Goal: Find specific page/section: Find specific page/section

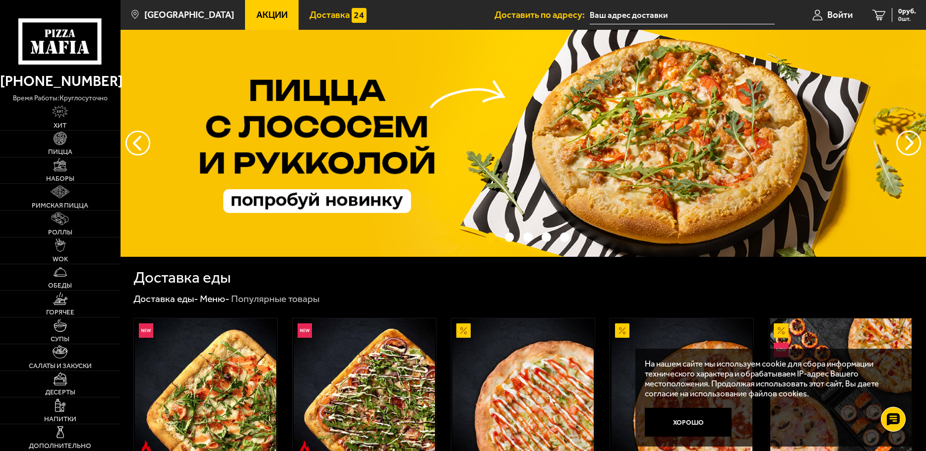
click at [329, 23] on link "Доставка" at bounding box center [338, 15] width 79 height 30
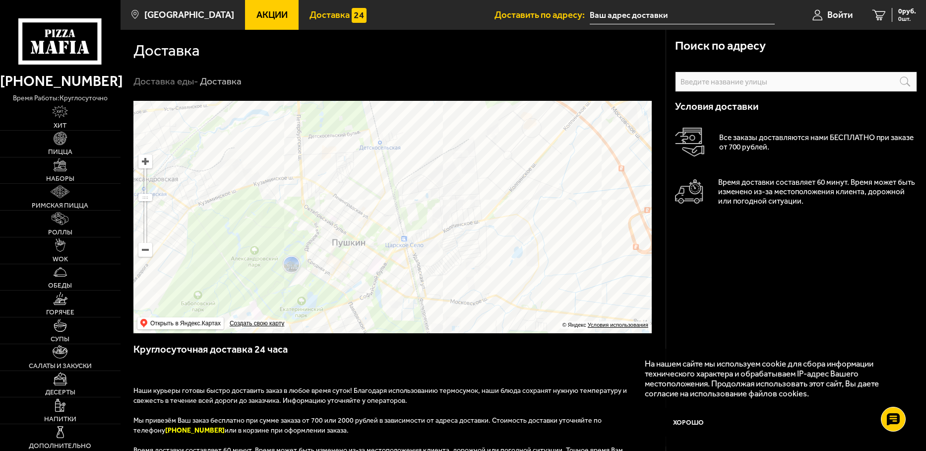
drag, startPoint x: 289, startPoint y: 192, endPoint x: 365, endPoint y: 230, distance: 84.3
click at [365, 230] on ymaps at bounding box center [392, 217] width 518 height 232
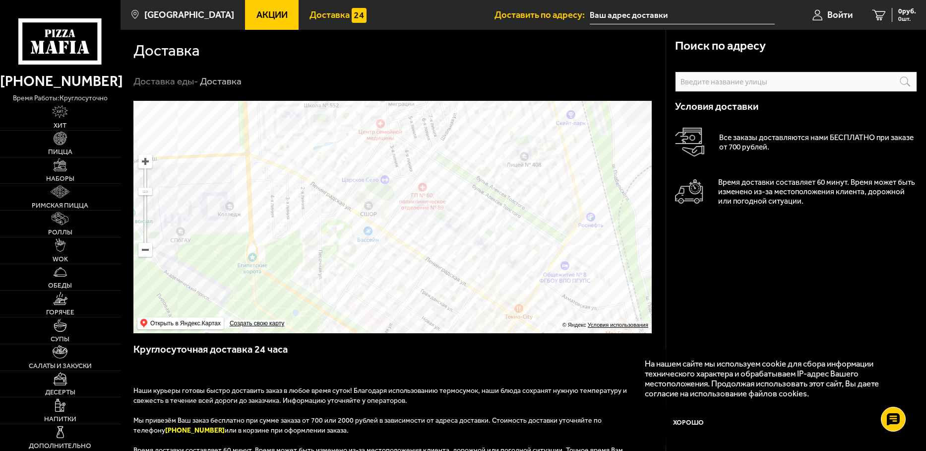
drag, startPoint x: 314, startPoint y: 132, endPoint x: 343, endPoint y: 225, distance: 96.7
click at [343, 225] on ymaps at bounding box center [392, 217] width 518 height 232
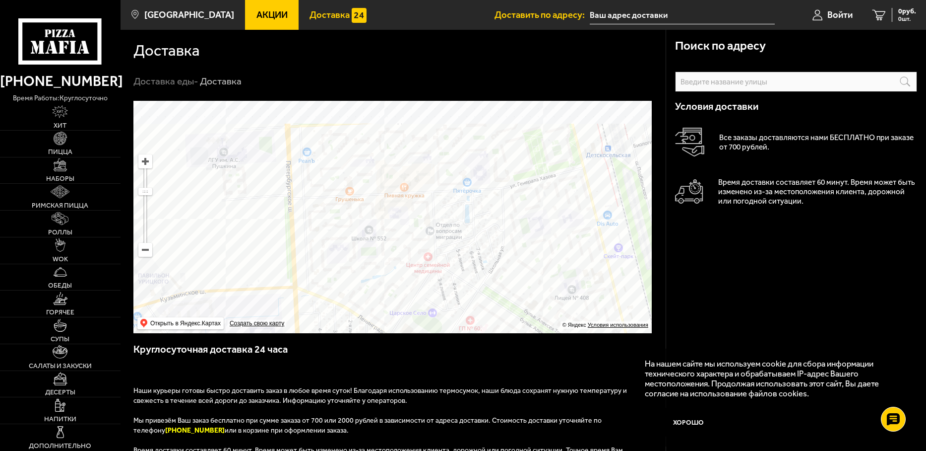
drag, startPoint x: 318, startPoint y: 118, endPoint x: 354, endPoint y: 211, distance: 99.9
click at [354, 211] on ymaps at bounding box center [392, 217] width 518 height 232
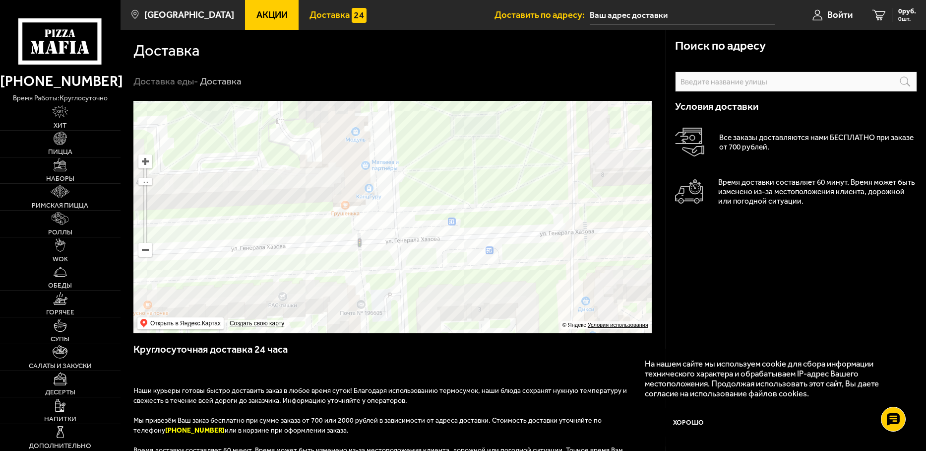
drag, startPoint x: 378, startPoint y: 169, endPoint x: 367, endPoint y: 235, distance: 66.4
click at [367, 234] on ymaps at bounding box center [392, 217] width 518 height 232
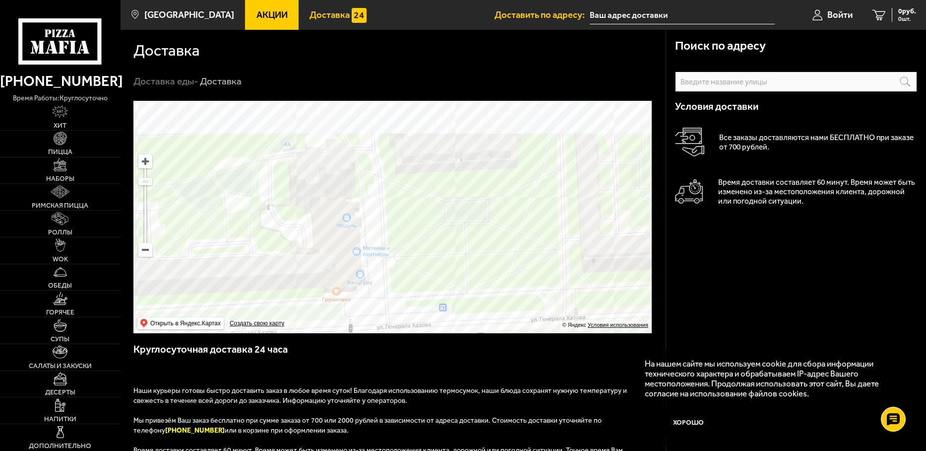
drag, startPoint x: 346, startPoint y: 149, endPoint x: 350, endPoint y: 168, distance: 19.3
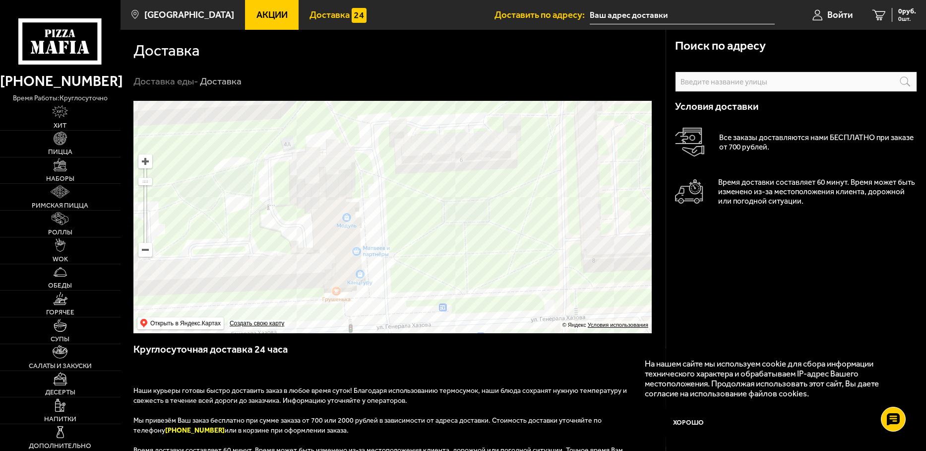
click at [350, 168] on ymaps at bounding box center [392, 217] width 518 height 232
click at [340, 168] on ymaps at bounding box center [392, 217] width 518 height 232
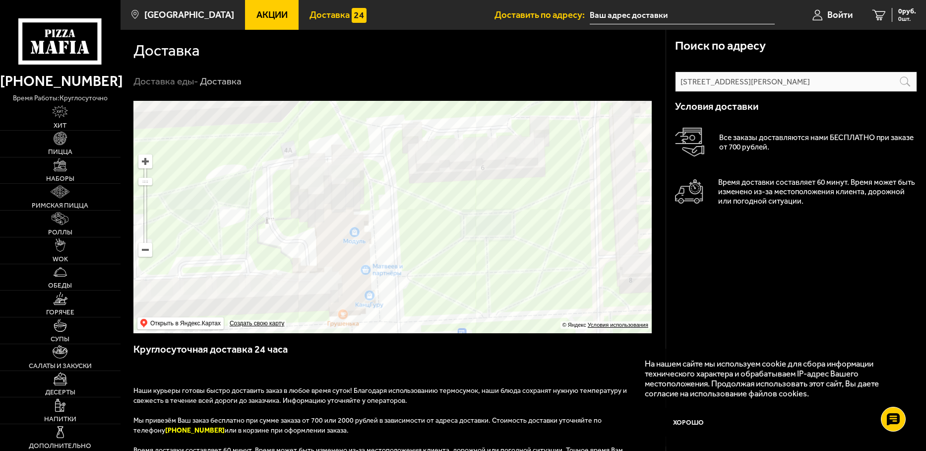
click at [340, 167] on ymaps at bounding box center [392, 217] width 518 height 232
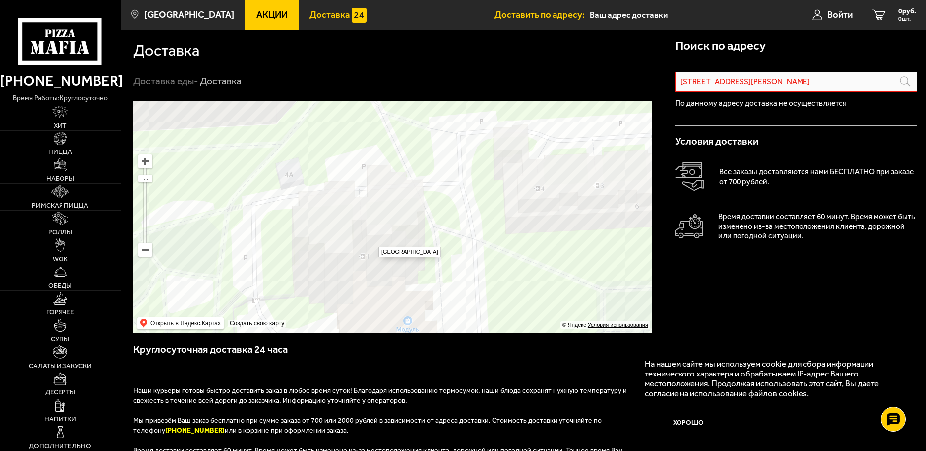
click at [374, 242] on ymaps at bounding box center [392, 217] width 518 height 232
click at [366, 259] on ymaps at bounding box center [392, 217] width 518 height 232
drag, startPoint x: 676, startPoint y: 104, endPoint x: 841, endPoint y: 104, distance: 164.7
click at [841, 104] on p "По данному адресу доставка не осуществляется" at bounding box center [796, 103] width 242 height 8
click at [855, 80] on input "[STREET_ADDRESS][PERSON_NAME]" at bounding box center [796, 81] width 242 height 20
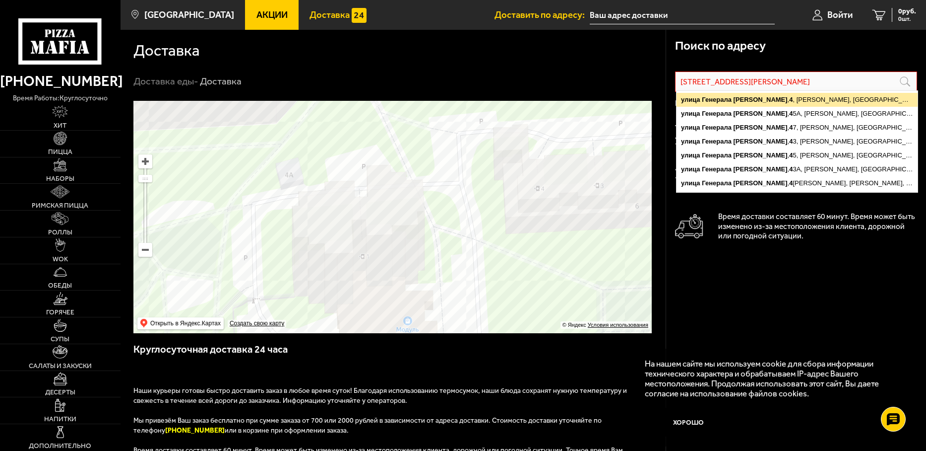
click at [795, 102] on ymaps "[STREET_ADDRESS][PERSON_NAME]" at bounding box center [797, 100] width 241 height 14
type input "[PERSON_NAME], [STREET_ADDRESS][PERSON_NAME]"
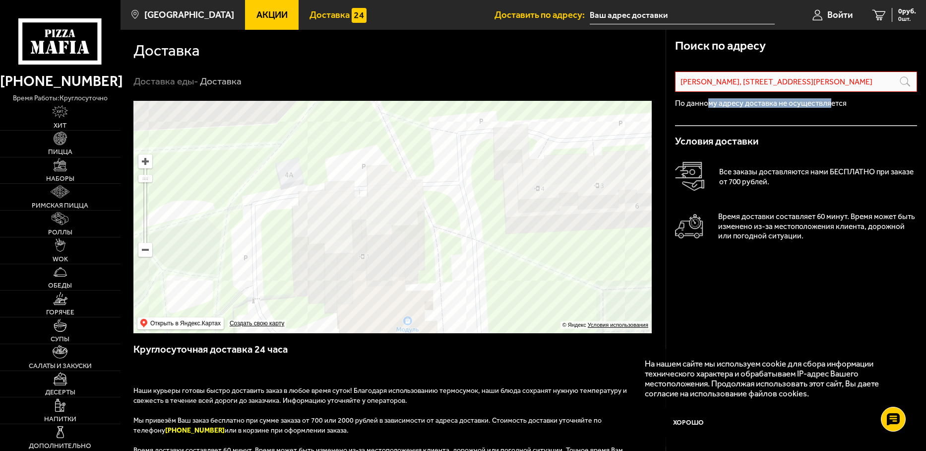
drag, startPoint x: 709, startPoint y: 103, endPoint x: 827, endPoint y: 101, distance: 118.1
click at [827, 101] on p "По данному адресу доставка не осуществляется" at bounding box center [796, 103] width 242 height 8
click at [773, 169] on p "Все заказы доставляются нами БЕСПЛАТНО при заказе от 700 рублей." at bounding box center [818, 176] width 198 height 19
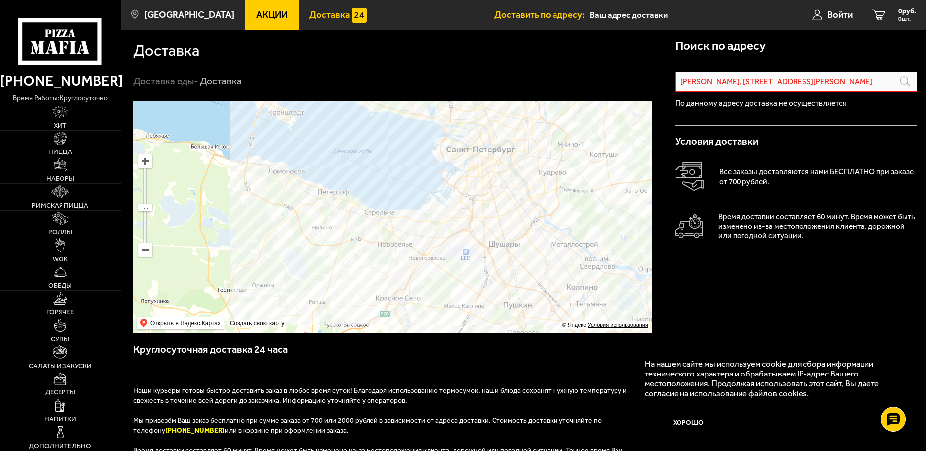
drag, startPoint x: 498, startPoint y: 163, endPoint x: 478, endPoint y: 276, distance: 114.9
click at [475, 279] on ymaps at bounding box center [392, 217] width 518 height 232
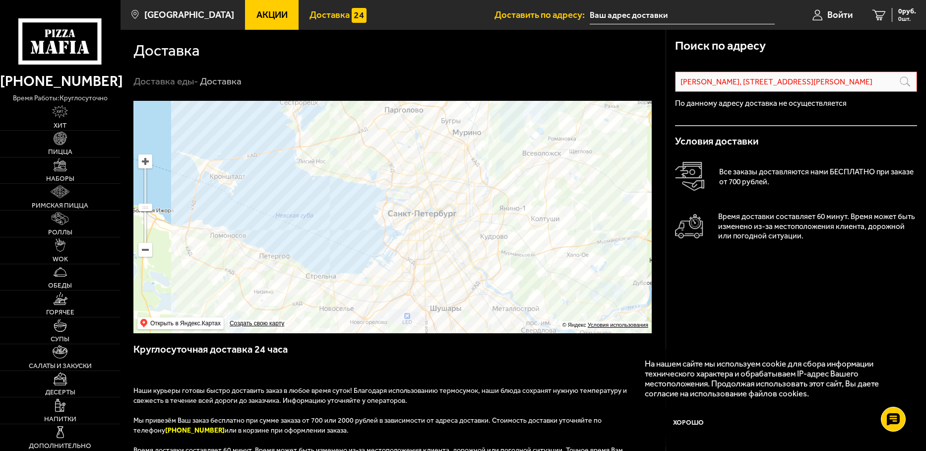
drag, startPoint x: 565, startPoint y: 260, endPoint x: 550, endPoint y: 267, distance: 16.4
click at [555, 268] on ymaps at bounding box center [392, 217] width 518 height 232
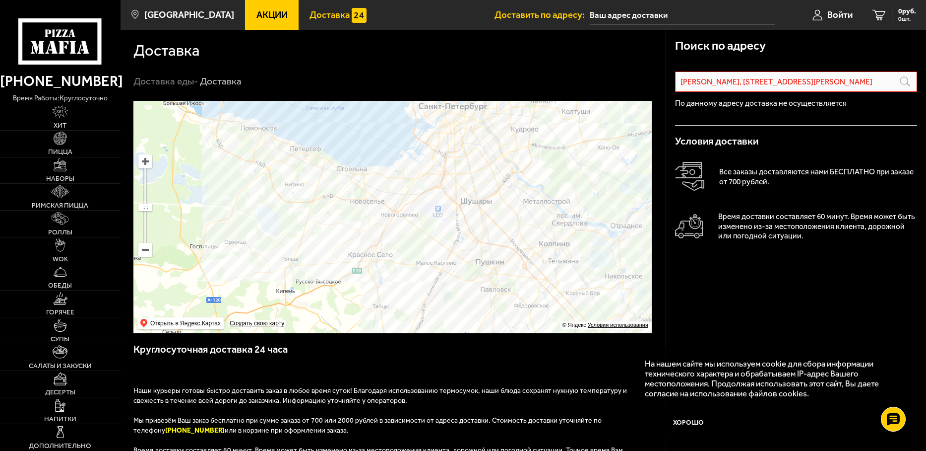
drag, startPoint x: 551, startPoint y: 224, endPoint x: 612, endPoint y: 141, distance: 102.2
click at [612, 139] on ymaps at bounding box center [392, 217] width 518 height 232
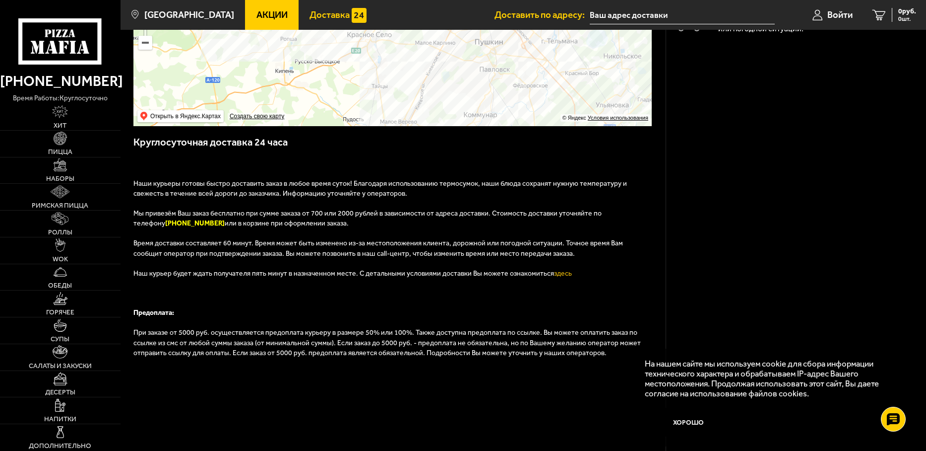
scroll to position [287, 0]
